Goal: Task Accomplishment & Management: Complete application form

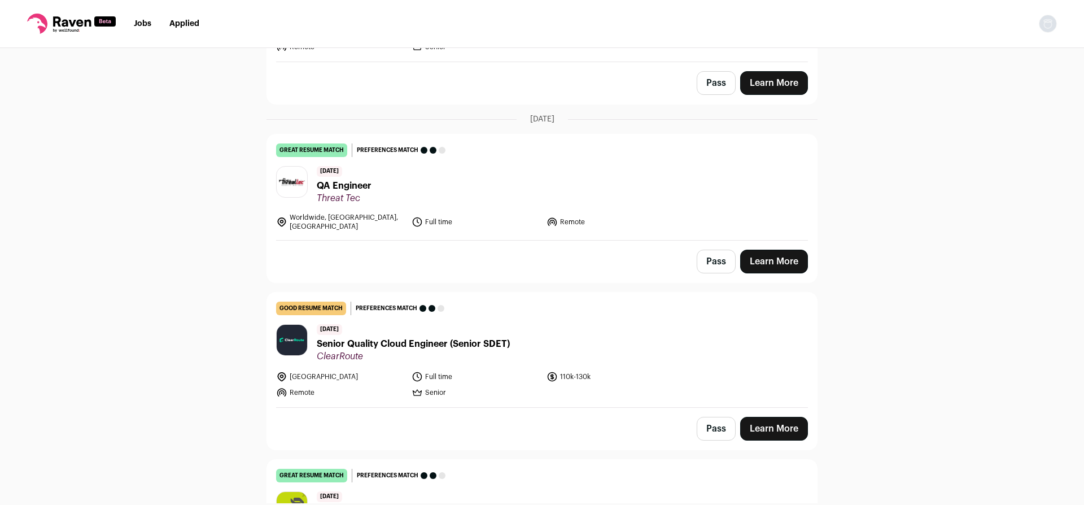
scroll to position [230, 0]
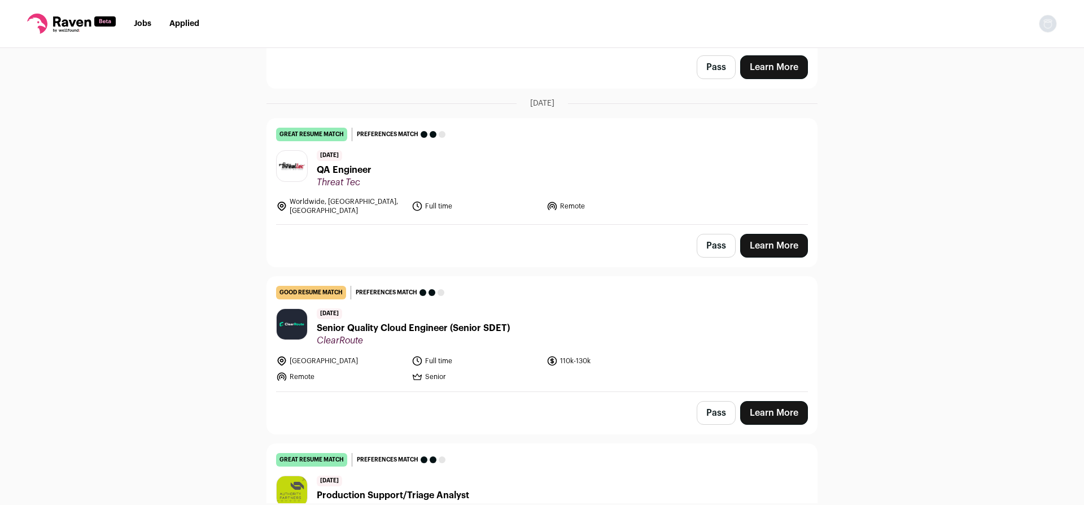
click at [763, 240] on link "Learn More" at bounding box center [774, 246] width 68 height 24
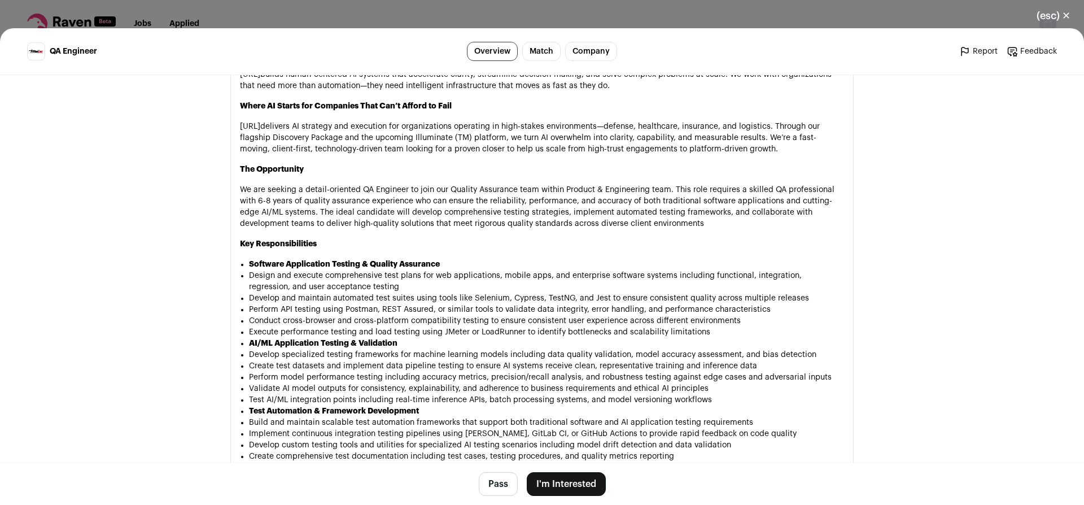
scroll to position [633, 0]
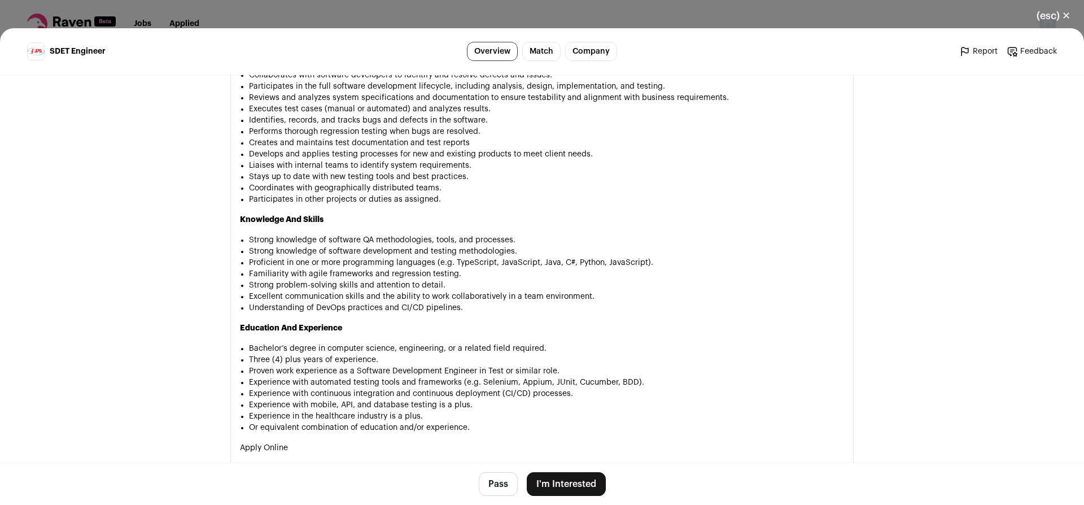
scroll to position [749, 0]
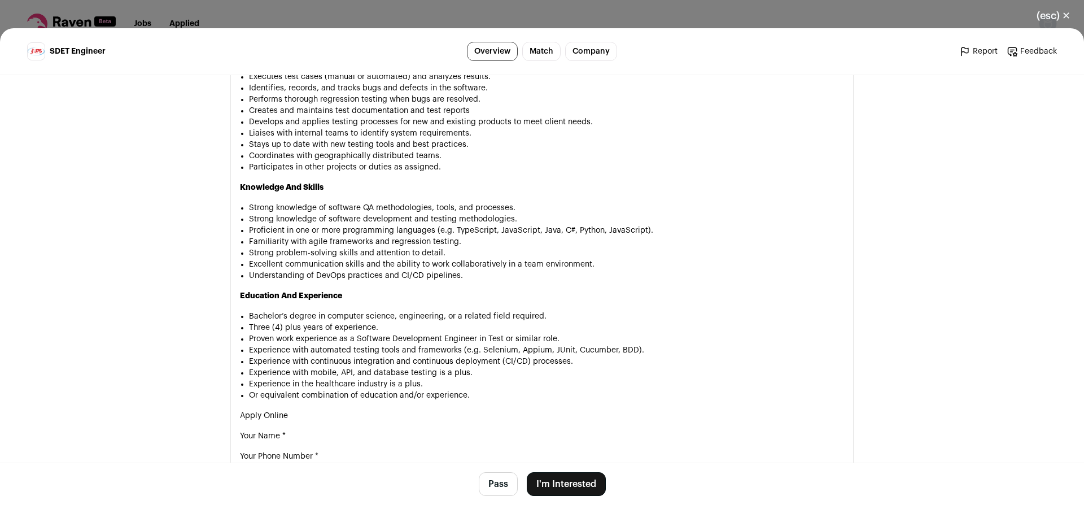
click at [572, 480] on button "I'm Interested" at bounding box center [566, 484] width 79 height 24
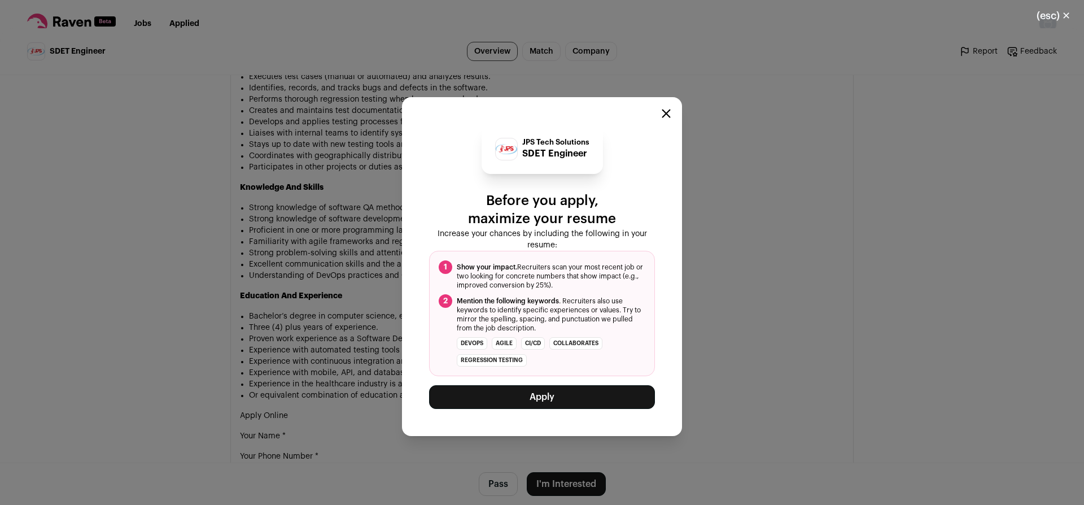
click at [583, 396] on button "Apply" at bounding box center [542, 397] width 226 height 24
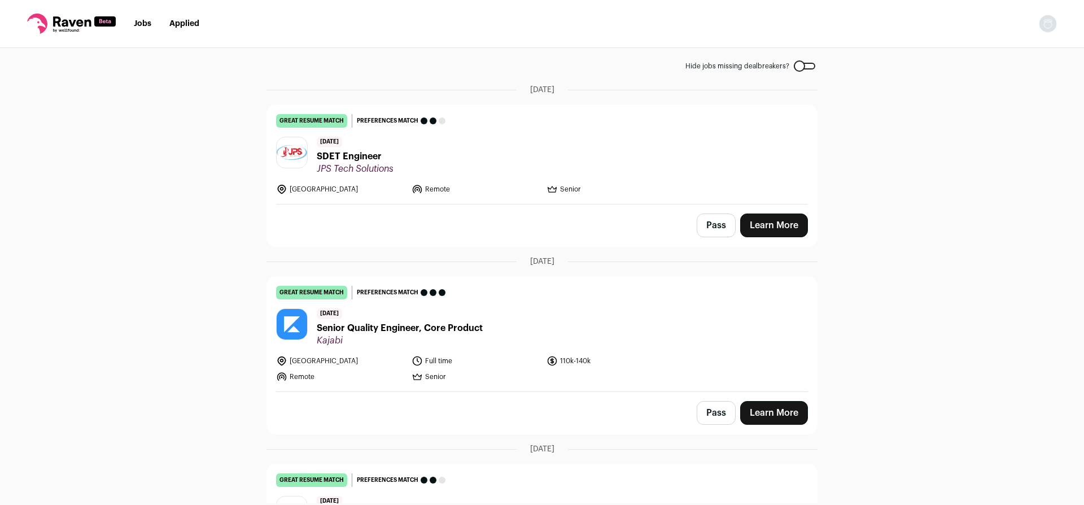
scroll to position [58, 0]
click at [792, 416] on link "Learn More" at bounding box center [774, 412] width 68 height 24
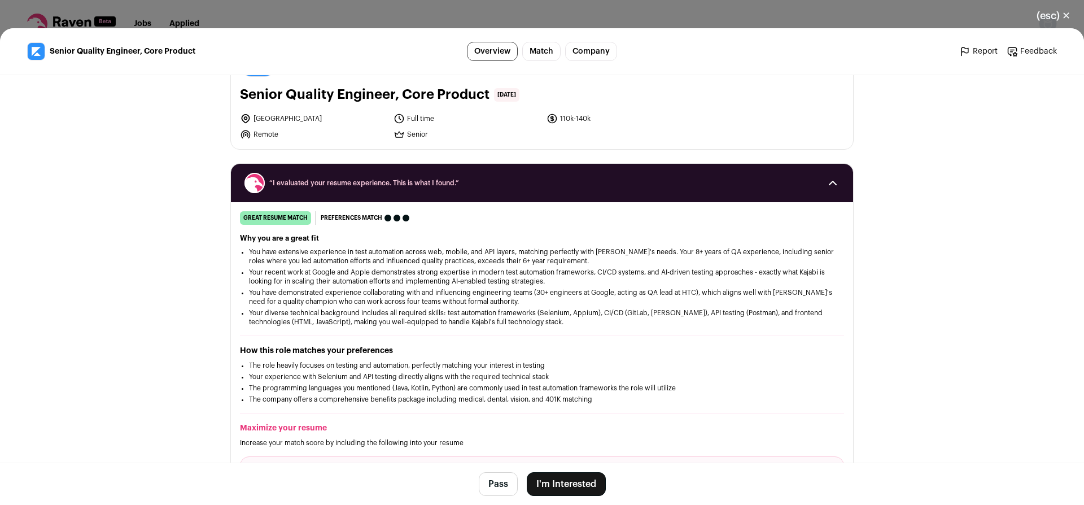
click at [577, 483] on button "I'm Interested" at bounding box center [566, 484] width 79 height 24
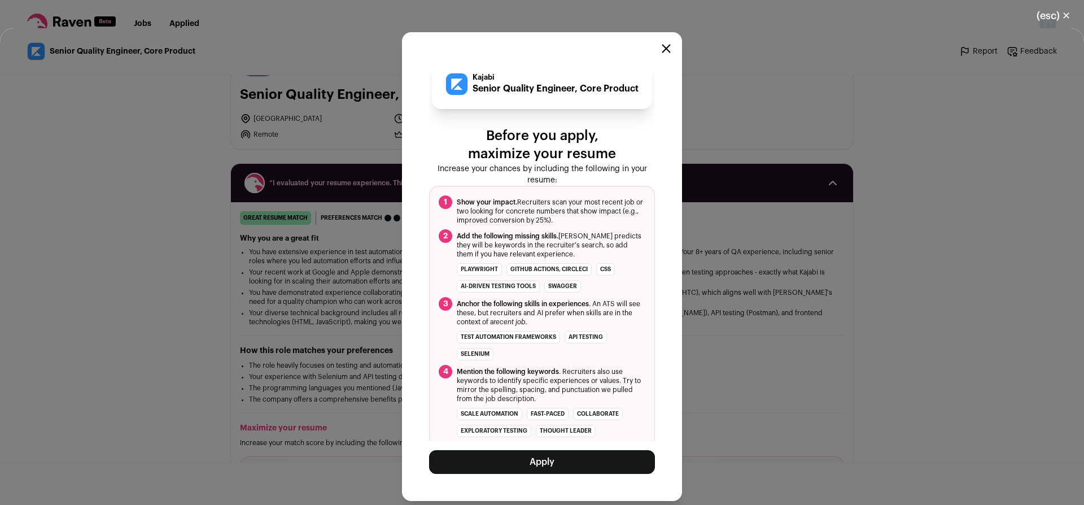
click at [595, 451] on button "Apply" at bounding box center [542, 462] width 226 height 24
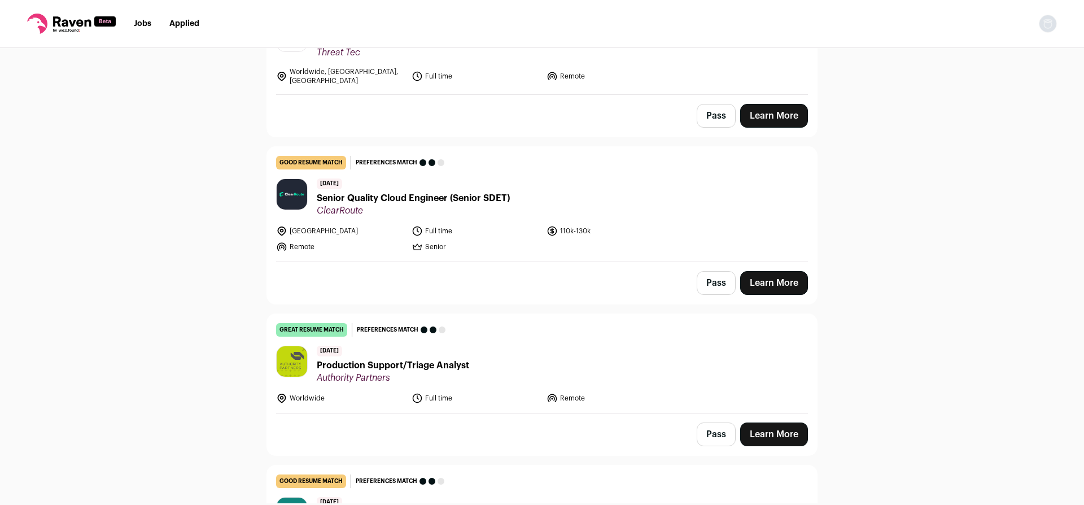
scroll to position [0, 0]
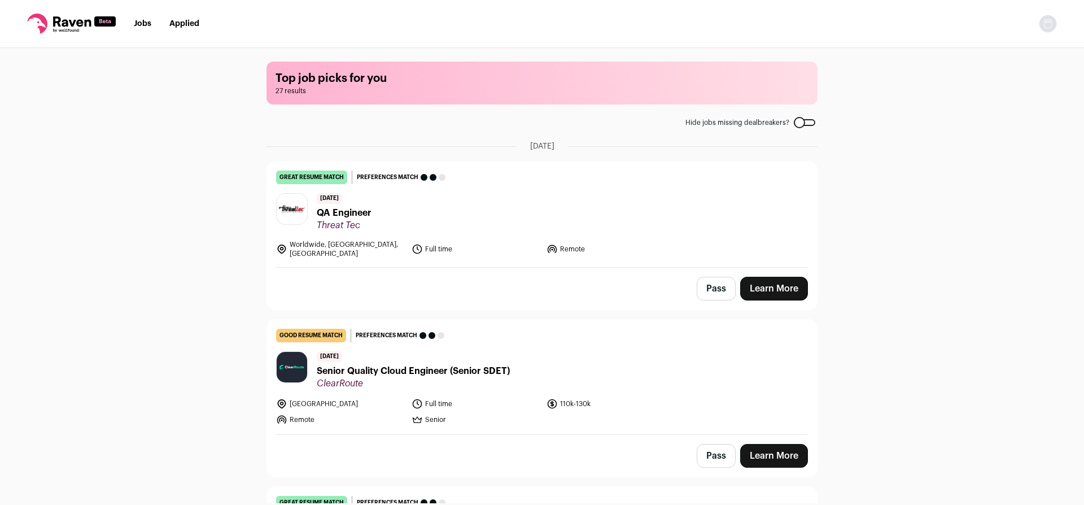
click at [147, 25] on link "Jobs" at bounding box center [143, 24] width 18 height 8
click at [137, 23] on link "Jobs" at bounding box center [143, 24] width 18 height 8
